Goal: Find specific fact: Find specific fact

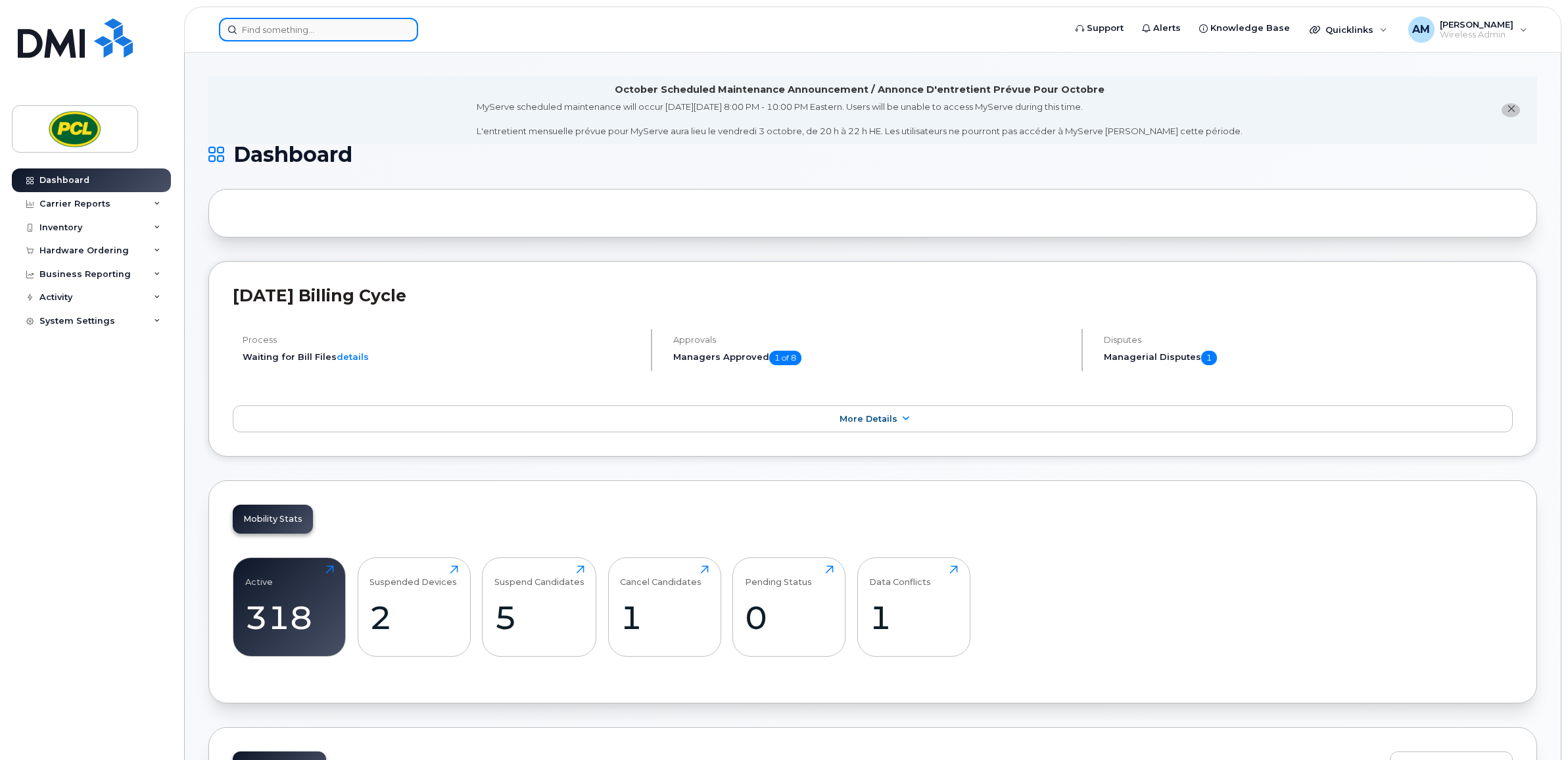
click at [332, 21] on input at bounding box center [318, 30] width 199 height 24
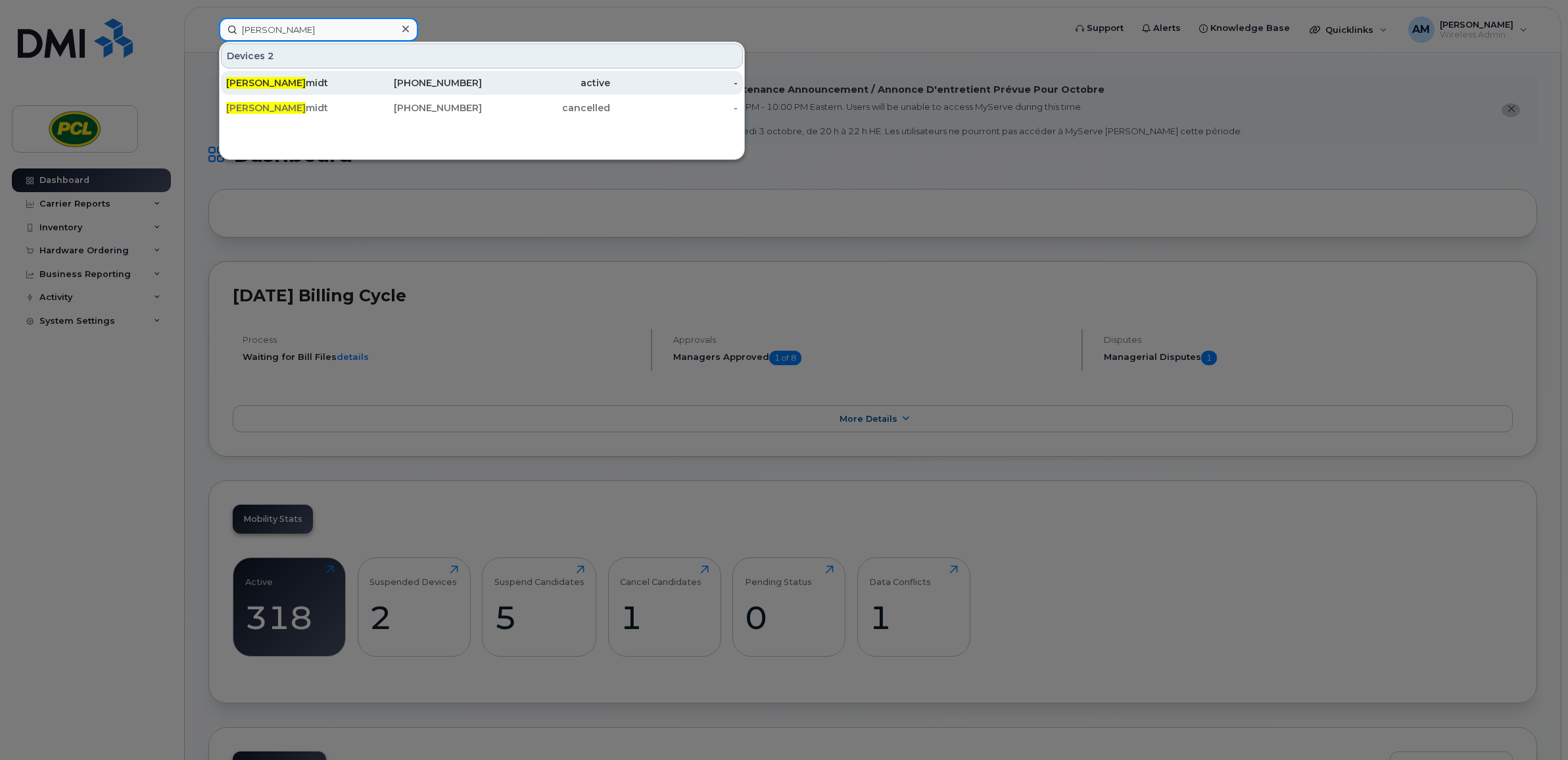
type input "[PERSON_NAME]"
click at [284, 79] on div "[PERSON_NAME] midt" at bounding box center [290, 83] width 128 height 13
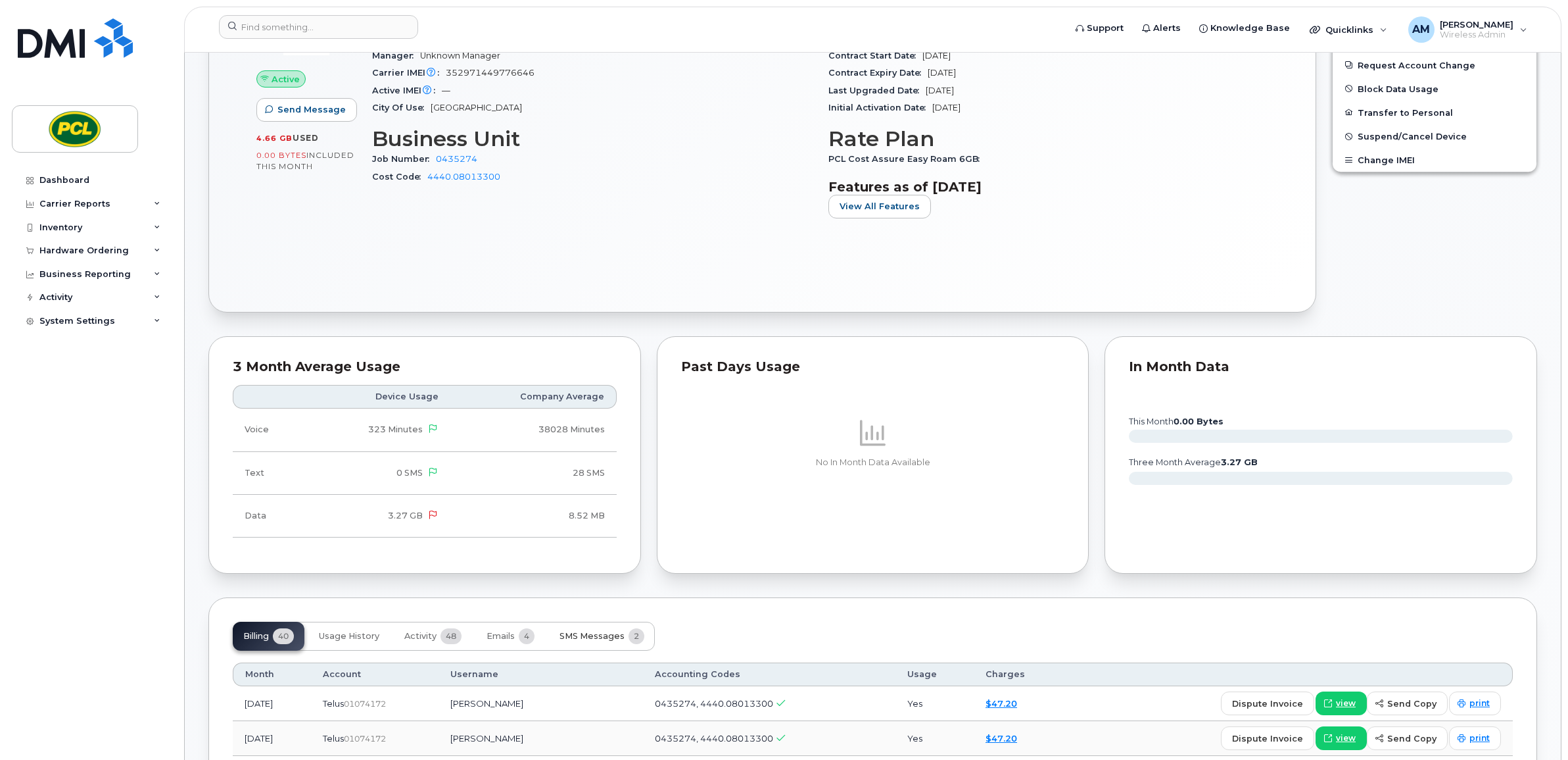
scroll to position [767, 0]
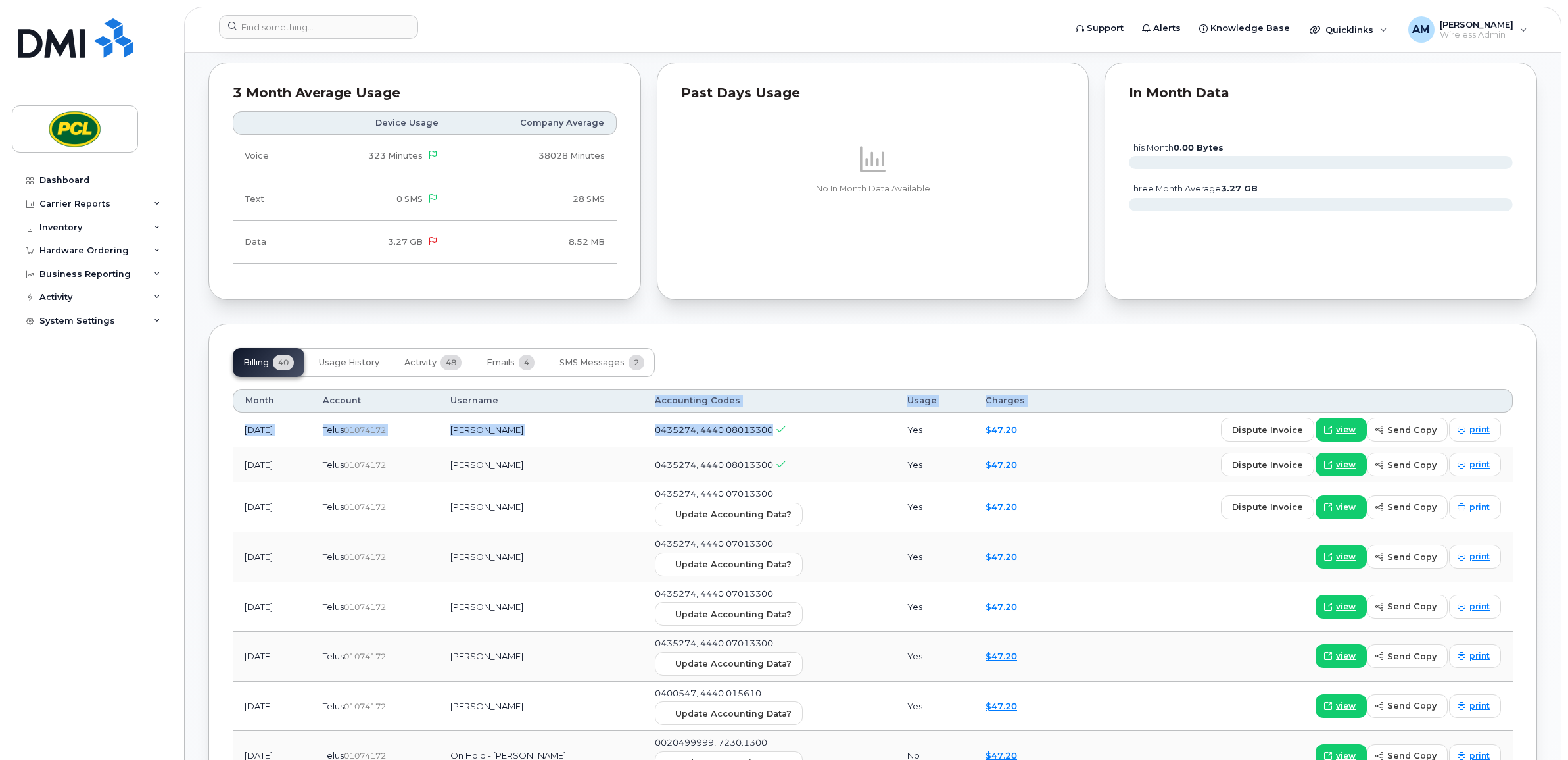
drag, startPoint x: 829, startPoint y: 431, endPoint x: 677, endPoint y: 406, distance: 154.0
drag, startPoint x: 677, startPoint y: 406, endPoint x: 673, endPoint y: 424, distance: 18.4
click at [671, 423] on td "0435274, 4440.08013300" at bounding box center [769, 429] width 253 height 35
drag, startPoint x: 677, startPoint y: 434, endPoint x: 794, endPoint y: 433, distance: 117.0
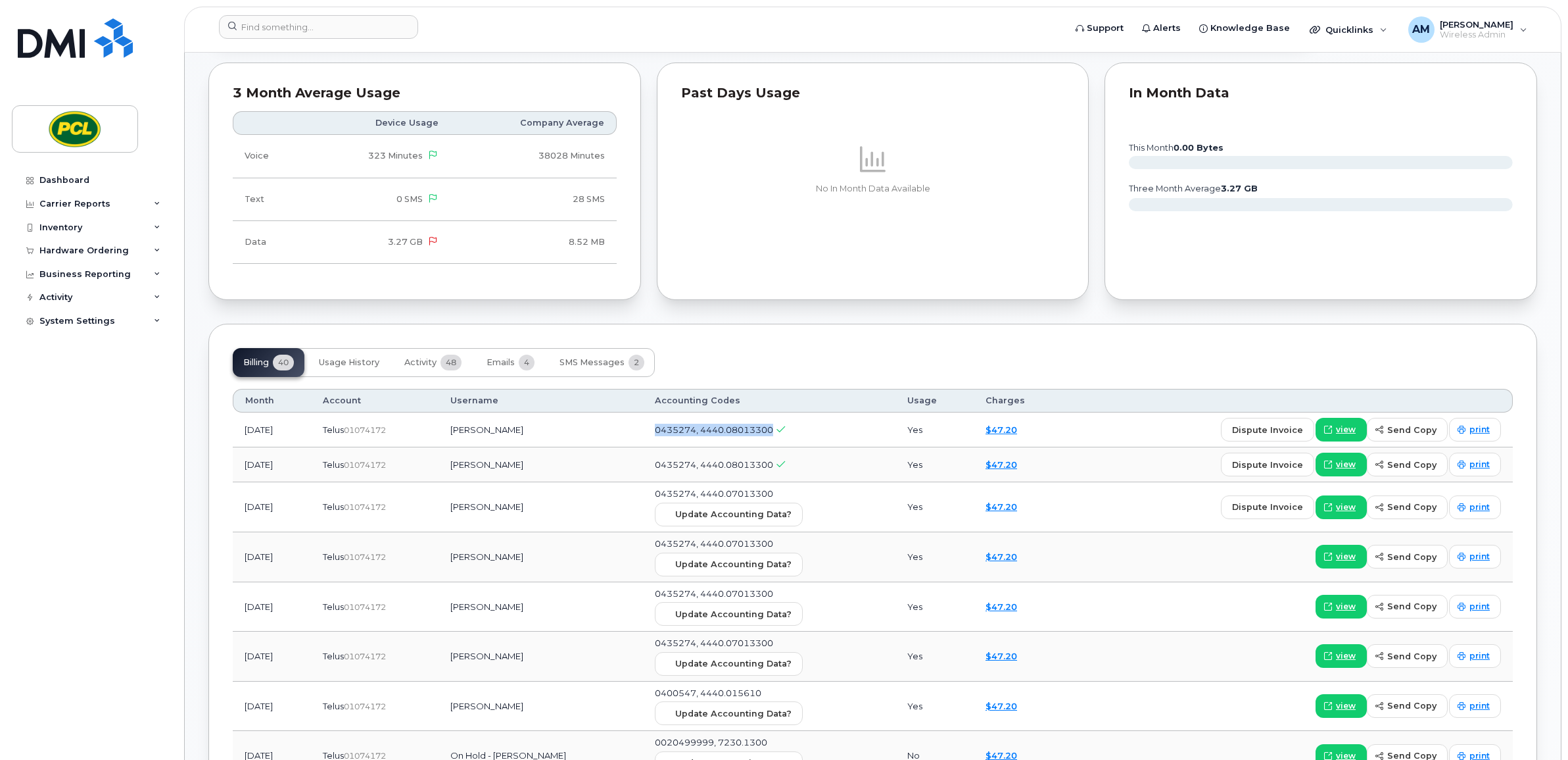
click at [794, 433] on td "0435274, 4440.08013300" at bounding box center [769, 429] width 253 height 35
copy span "0435274, 4440.08013300"
